Goal: Task Accomplishment & Management: Manage account settings

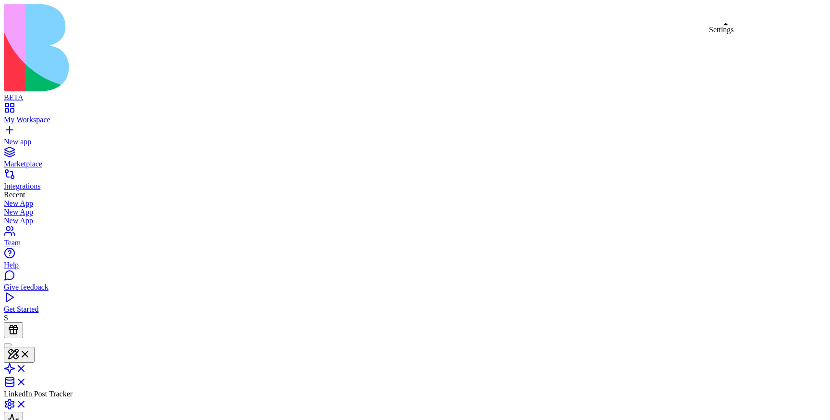
click at [27, 403] on link at bounding box center [15, 407] width 23 height 8
